Goal: Navigation & Orientation: Find specific page/section

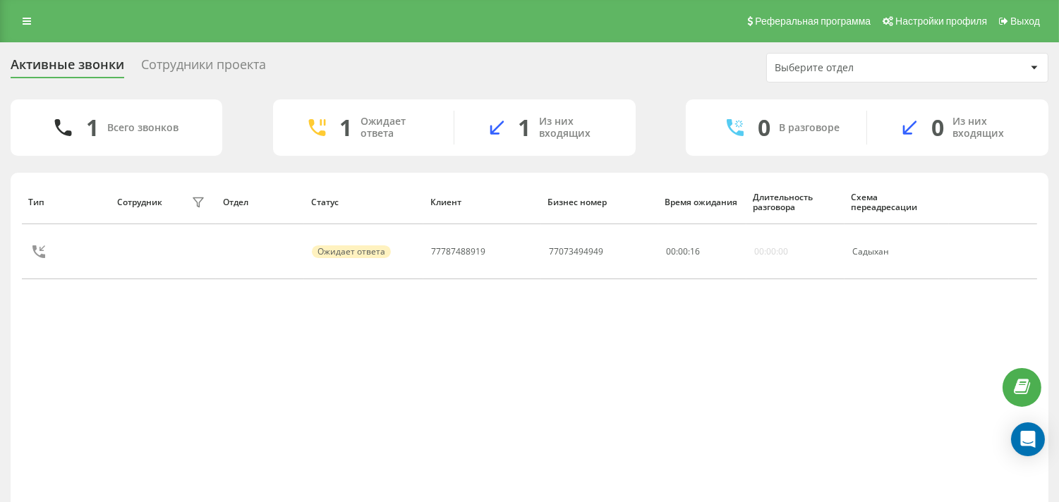
click at [198, 57] on div "Сотрудники проекта" at bounding box center [203, 68] width 125 height 22
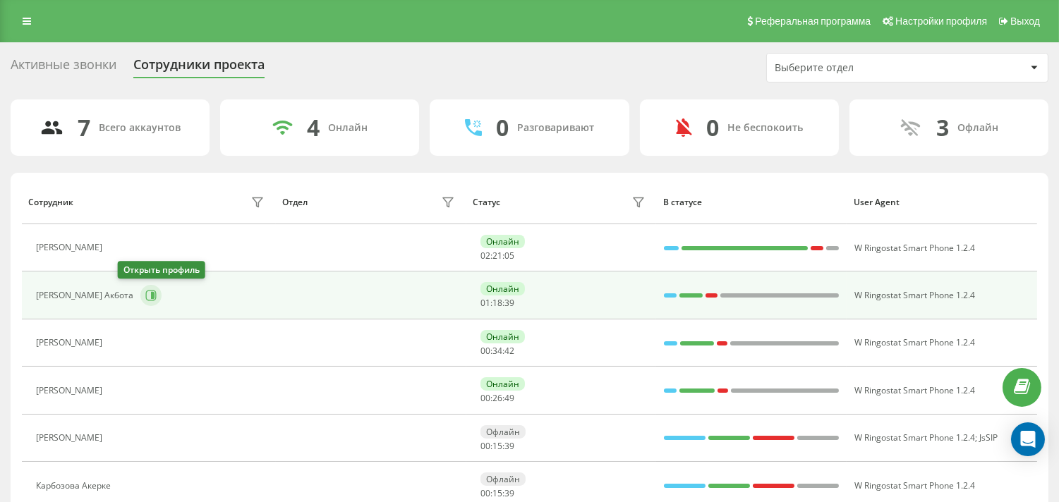
click at [145, 293] on icon at bounding box center [150, 295] width 11 height 11
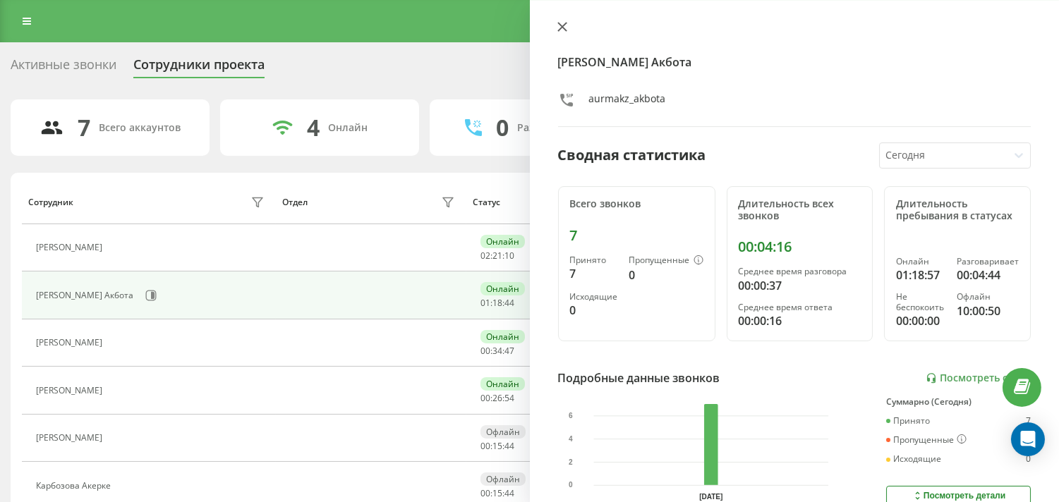
click at [561, 32] on button at bounding box center [562, 27] width 18 height 13
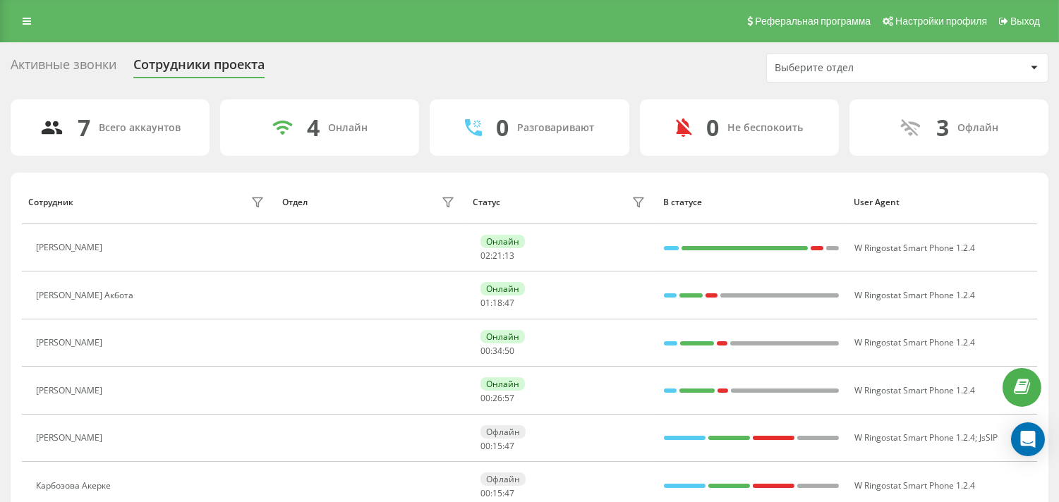
click at [628, 64] on div "Активные звонки Сотрудники проекта Выберите отдел" at bounding box center [530, 68] width 1038 height 30
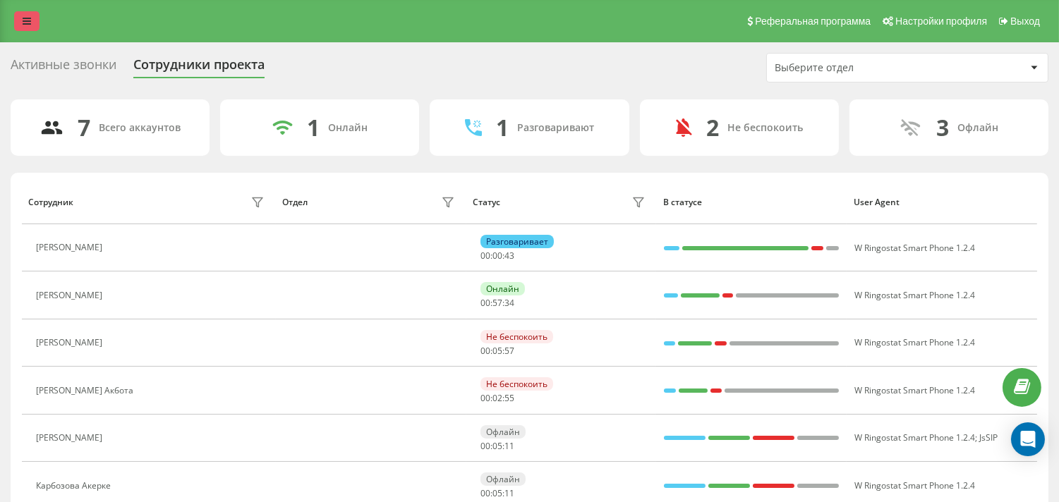
click at [32, 18] on link at bounding box center [26, 21] width 25 height 20
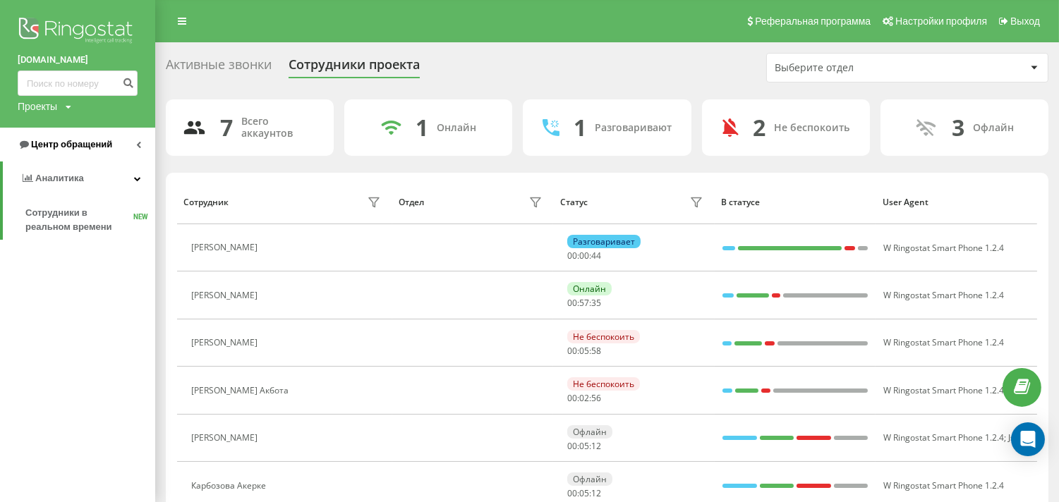
click at [64, 140] on span "Центр обращений" at bounding box center [71, 144] width 81 height 11
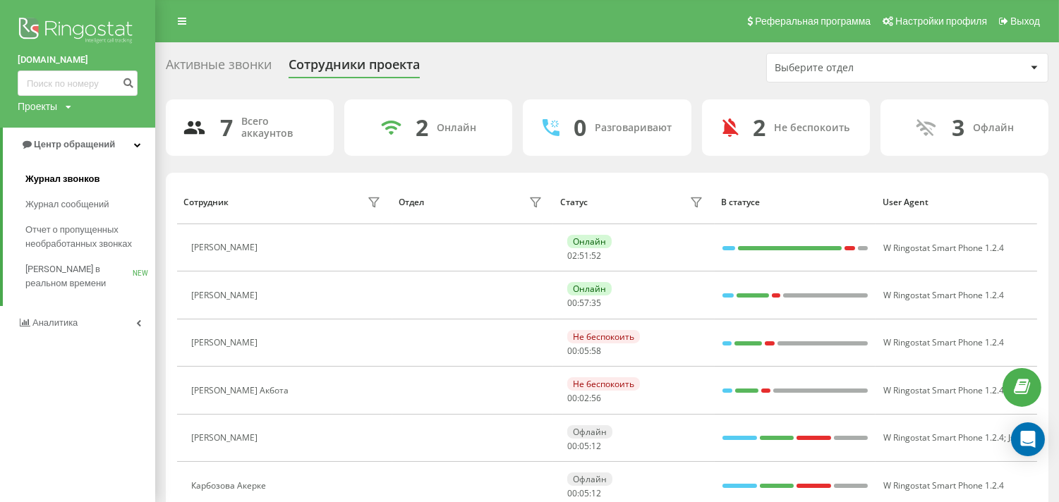
click at [72, 173] on span "Журнал звонков" at bounding box center [62, 179] width 74 height 14
